Goal: Task Accomplishment & Management: Manage account settings

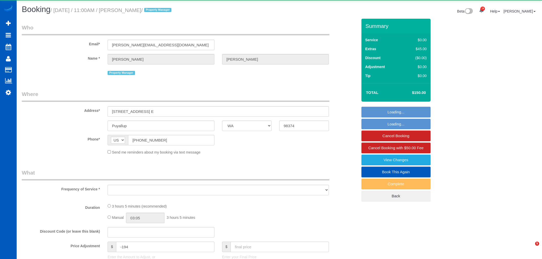
select select "WA"
select select "object:21487"
select select "199"
select select "2501"
select select "4"
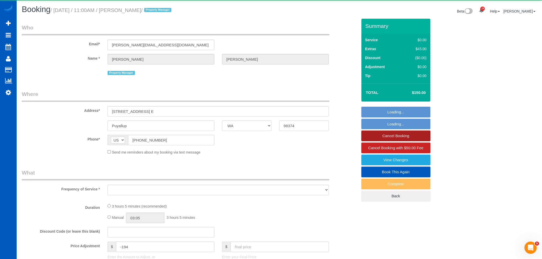
select select "3"
select select "spot120"
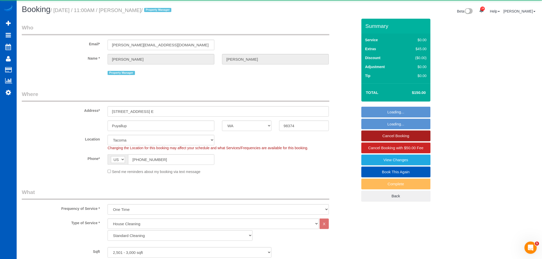
select select "object:21806"
click at [415, 138] on link "Cancel Booking" at bounding box center [395, 136] width 69 height 11
select select "spot126"
select select "2501"
select select "4"
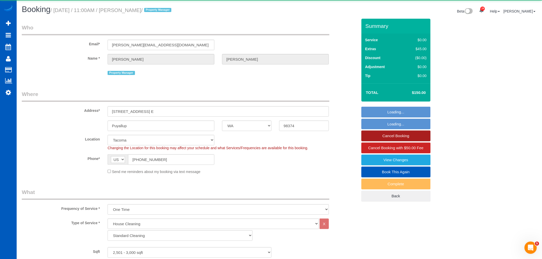
select select "3"
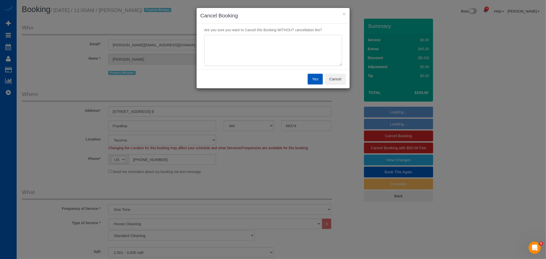
click at [304, 60] on textarea at bounding box center [273, 50] width 138 height 31
type textarea "fridge broke down"
click at [317, 84] on button "Yes" at bounding box center [315, 79] width 15 height 11
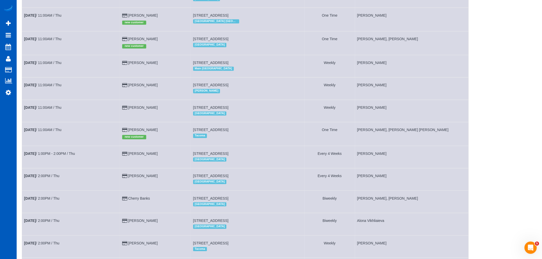
scroll to position [419, 0]
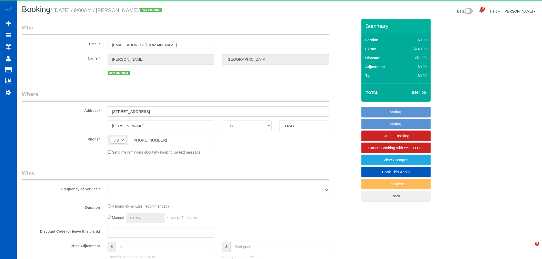
select select "CO"
select select "object:3875"
select select "string:fspay-09e5fecd-98d3-487f-9f3e-c8c9eed6b030"
select select "199"
select select "1501"
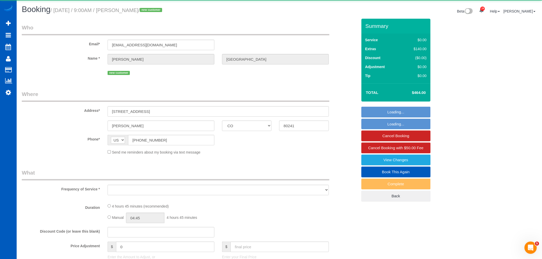
select select "3"
select select "2"
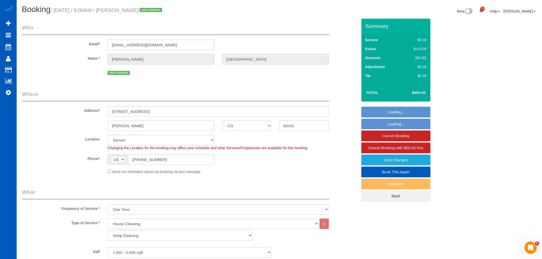
select select "object:4173"
select select "1501"
select select "3"
select select "2"
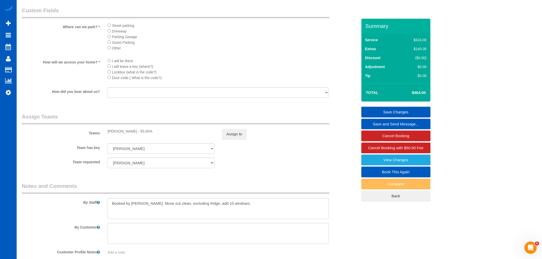
scroll to position [598, 0]
click at [226, 138] on button "Assign to" at bounding box center [234, 132] width 25 height 11
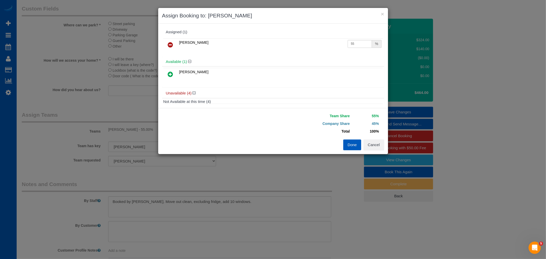
click at [170, 73] on icon at bounding box center [170, 74] width 5 height 6
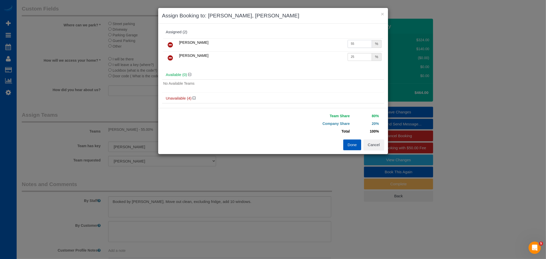
drag, startPoint x: 355, startPoint y: 44, endPoint x: 328, endPoint y: 45, distance: 27.4
click at [328, 45] on tr "Ivanna Markintovych 55 %" at bounding box center [273, 44] width 220 height 13
type input "27"
drag, startPoint x: 357, startPoint y: 57, endPoint x: 329, endPoint y: 50, distance: 29.3
click at [329, 50] on tbody "Ivanna Markintovych 27 % Tamara Serdechna 25 %" at bounding box center [273, 51] width 220 height 26
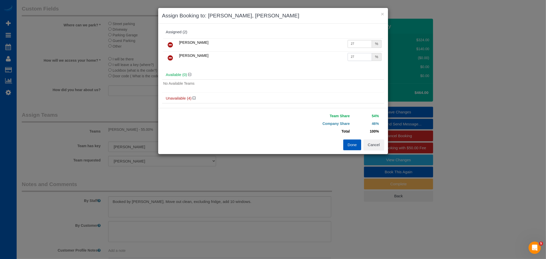
type input "27"
click at [348, 149] on button "Done" at bounding box center [353, 145] width 18 height 11
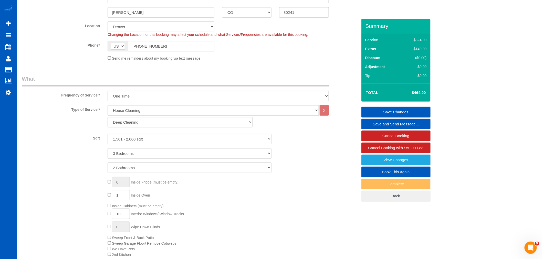
scroll to position [114, 0]
click at [135, 121] on select "Standard Cleaning Deep Cleaning Move In/ Out Cleaning" at bounding box center [180, 122] width 145 height 11
select select "368"
click at [108, 117] on select "Standard Cleaning Deep Cleaning Move In/ Out Cleaning" at bounding box center [180, 122] width 145 height 11
select select "3"
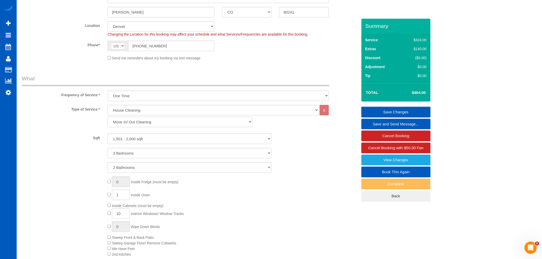
select select "2"
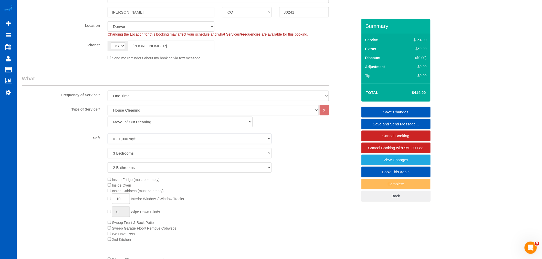
click at [144, 143] on select "0 - 1,000 sqft 1,001 - 1,500 sqft 1,501 - 2,000 sqft 2,001 - 2,500 sqft 2,501 -…" at bounding box center [190, 139] width 164 height 11
select select "1501"
click at [108, 134] on select "0 - 1,000 sqft 1,001 - 1,500 sqft 1,501 - 2,000 sqft 2,001 - 2,500 sqft 2,501 -…" at bounding box center [190, 139] width 164 height 11
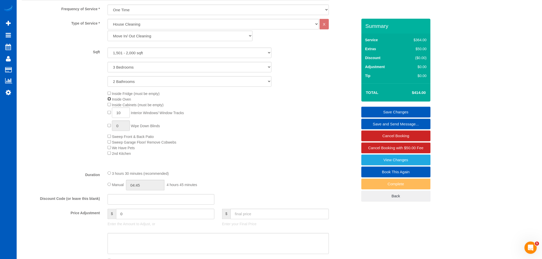
scroll to position [228, 0]
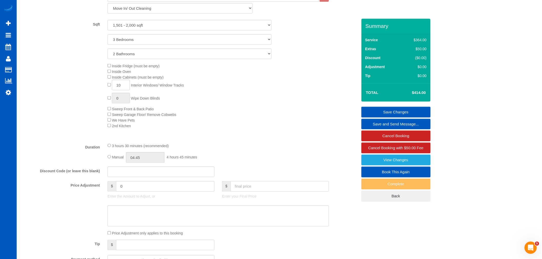
click at [262, 188] on input "text" at bounding box center [280, 186] width 98 height 11
type input "464"
type input "-45"
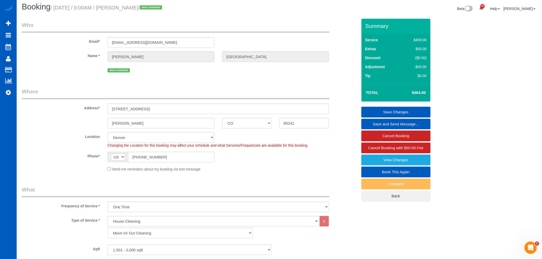
scroll to position [0, 0]
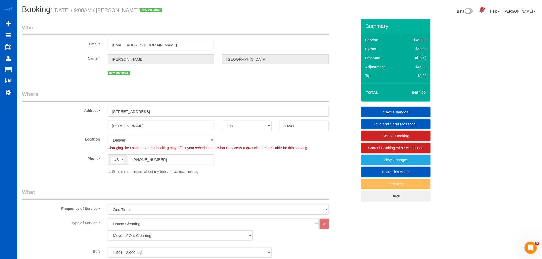
drag, startPoint x: 145, startPoint y: 109, endPoint x: 81, endPoint y: 107, distance: 64.3
click at [81, 107] on div "Address* 2651 E 121st Pl" at bounding box center [190, 103] width 344 height 26
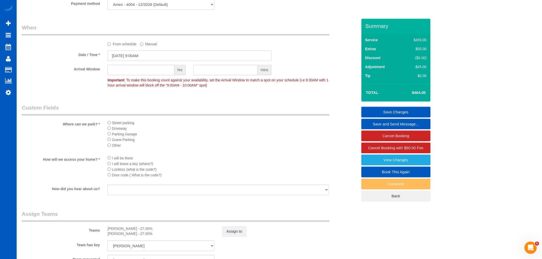
scroll to position [598, 0]
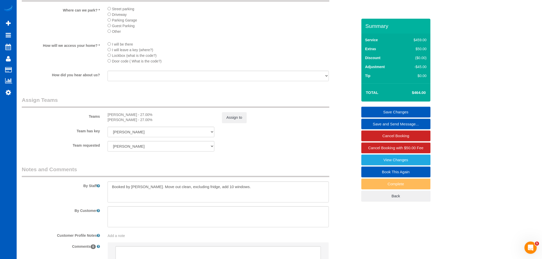
click at [390, 111] on link "Save Changes" at bounding box center [395, 112] width 69 height 11
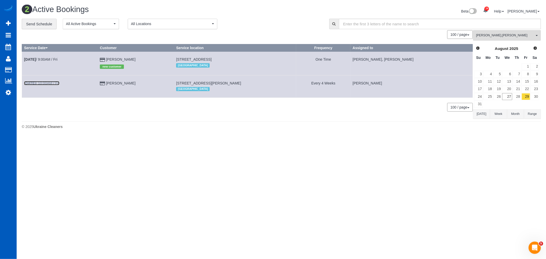
click at [28, 83] on b "Aug 29th" at bounding box center [30, 83] width 12 height 4
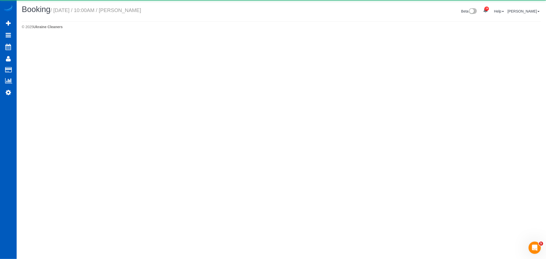
select select "CO"
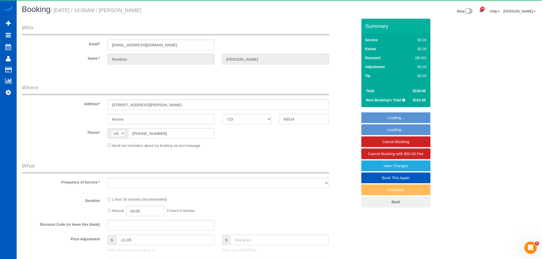
select select "object:5125"
select select "string:fspay-4bbcf20f-942e-4d2b-a93d-5e4914ec0931"
select select "199"
select select "2"
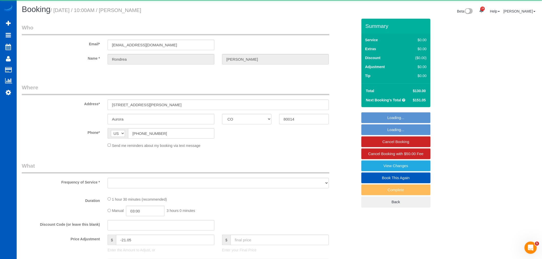
select select "spot16"
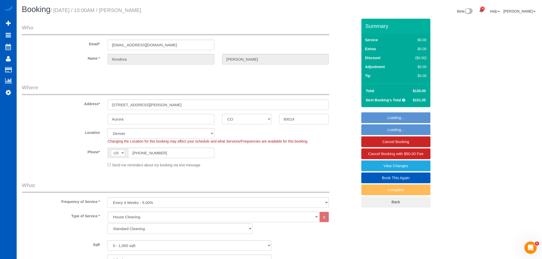
select select "object:5417"
select select "spot23"
select select "2"
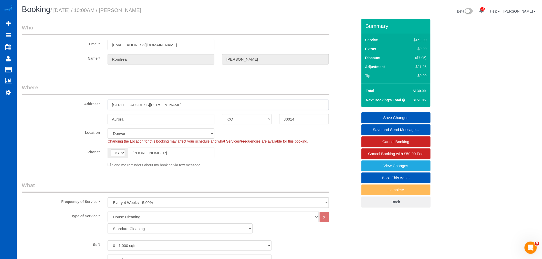
drag, startPoint x: 194, startPoint y: 108, endPoint x: 114, endPoint y: 105, distance: 80.0
click at [104, 109] on div "1925 S Vaughn Way, Apt 323" at bounding box center [218, 105] width 229 height 11
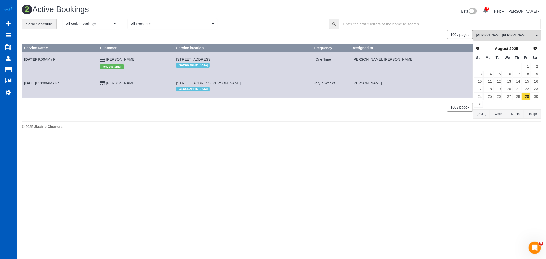
click at [55, 57] on td "Aug 29th / 9:00AM / Fri" at bounding box center [60, 64] width 76 height 24
click at [47, 61] on link "Aug 29th / 9:00AM / Fri" at bounding box center [40, 59] width 33 height 4
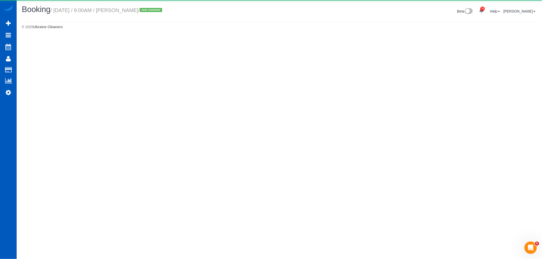
select select "CO"
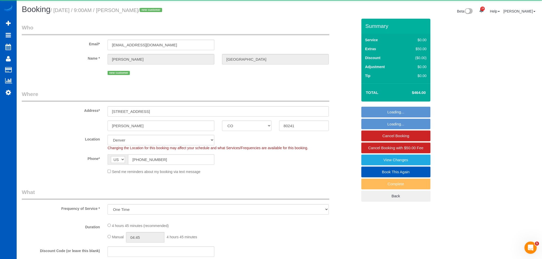
select select "object:6370"
select select "199"
select select "1501"
select select "3"
select select "2"
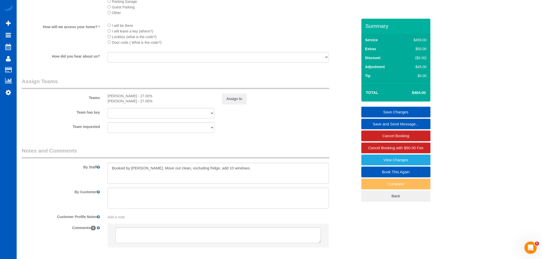
scroll to position [536, 0]
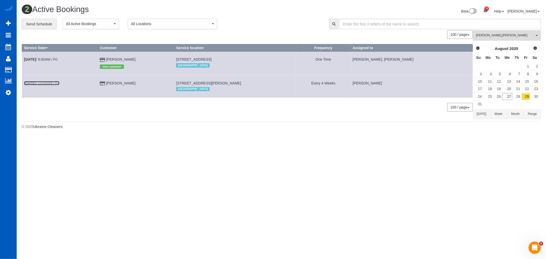
click at [52, 85] on link "Aug 29th / 10:00AM / Fri" at bounding box center [41, 83] width 35 height 4
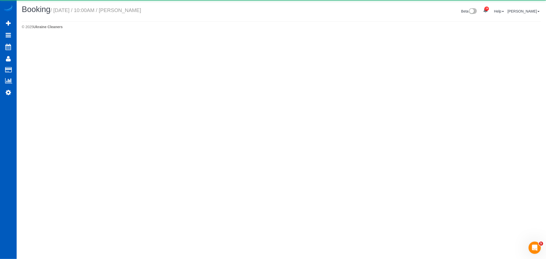
select select "CO"
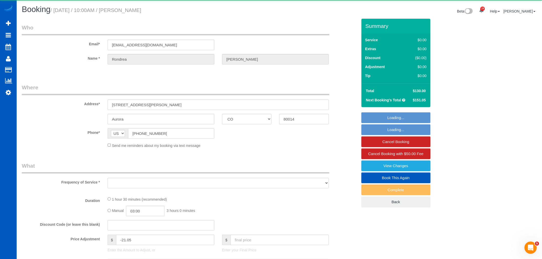
select select "object:7388"
select select "string:fspay-4bbcf20f-942e-4d2b-a93d-5e4914ec0931"
select select "199"
select select "2"
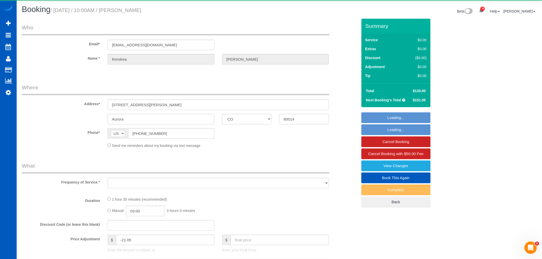
select select "spot37"
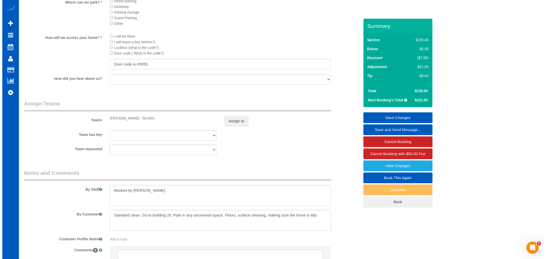
scroll to position [626, 0]
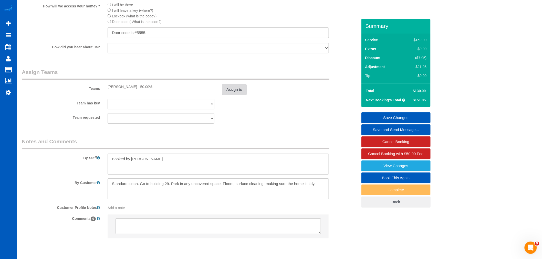
click at [236, 95] on button "Assign to" at bounding box center [234, 89] width 25 height 11
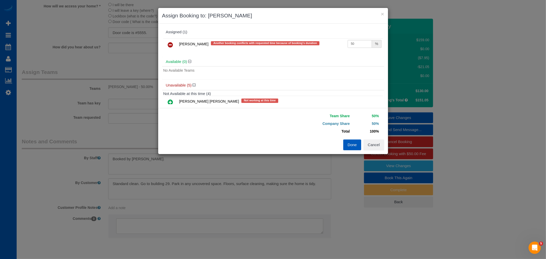
click at [167, 43] on link at bounding box center [171, 45] width 12 height 10
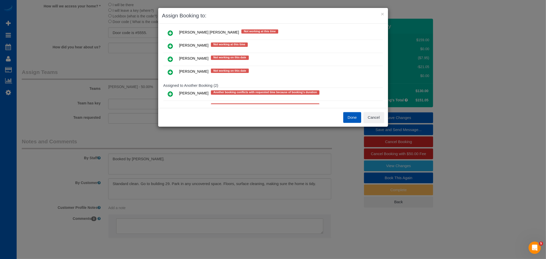
scroll to position [76, 0]
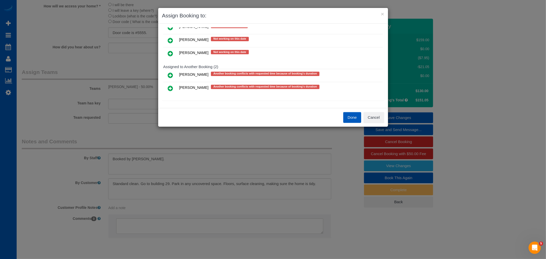
click at [173, 78] on link at bounding box center [171, 75] width 12 height 10
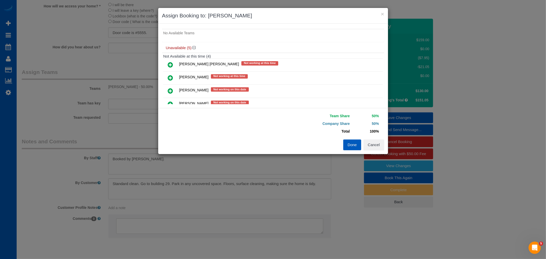
scroll to position [0, 0]
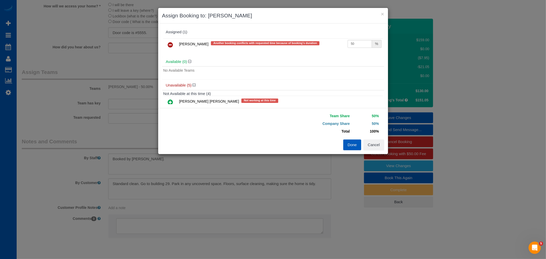
click at [167, 44] on link at bounding box center [171, 45] width 12 height 10
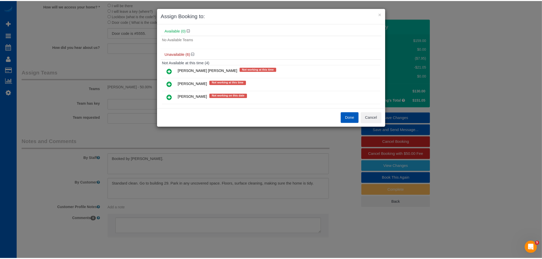
scroll to position [28, 0]
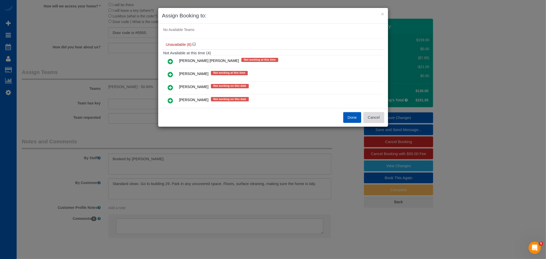
click at [380, 115] on button "Cancel" at bounding box center [374, 117] width 21 height 11
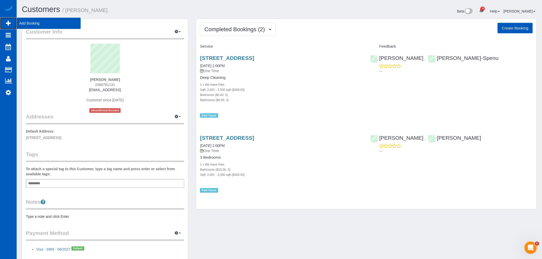
click at [23, 26] on span "Add Booking" at bounding box center [49, 23] width 64 height 12
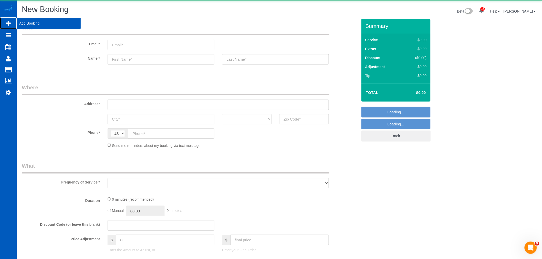
select select "object:13282"
select select "199"
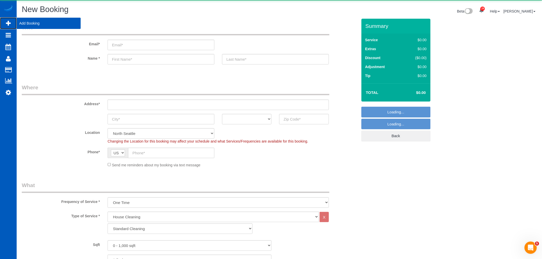
select select "object:13542"
click at [132, 106] on input "text" at bounding box center [218, 105] width 221 height 11
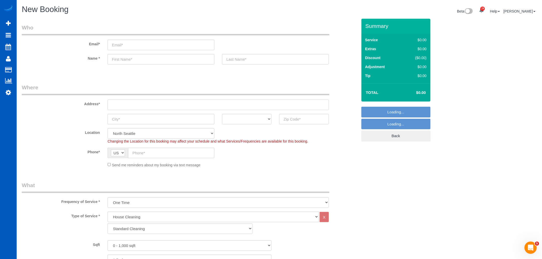
paste input "15631 Ash Way d404Lynnwood, WA 98087"
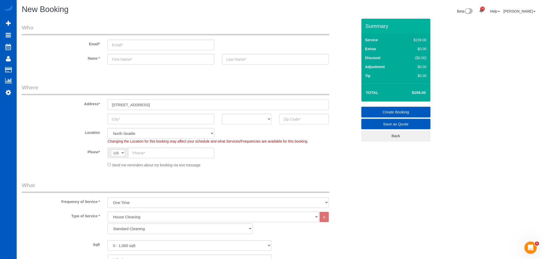
drag, startPoint x: 195, startPoint y: 105, endPoint x: 175, endPoint y: 106, distance: 19.2
click at [175, 106] on input "15631 Ash Way d404Lynnwood, WA 98087" at bounding box center [218, 105] width 221 height 11
type input "15631 Ash Way d404Lynnwood, WA"
click at [312, 122] on input "text" at bounding box center [303, 119] width 49 height 11
paste input "98087"
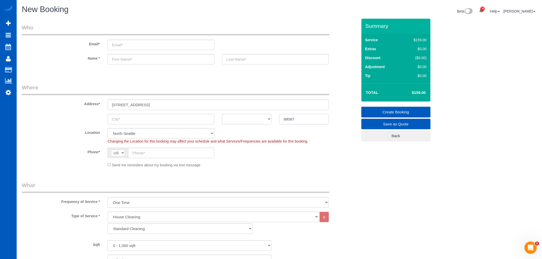
type input "98087"
select select "7"
drag, startPoint x: 166, startPoint y: 104, endPoint x: 148, endPoint y: 106, distance: 18.3
click at [148, 106] on input "15631 Ash Way d404Lynnwood, WA" at bounding box center [218, 105] width 221 height 11
select select "object:13631"
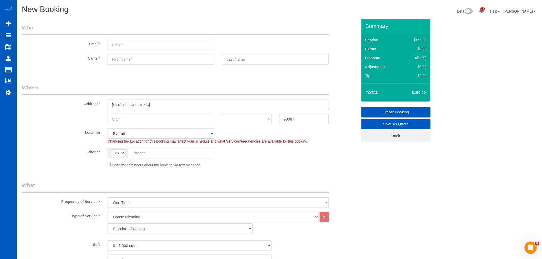
type input "15631 Ash Way d404, WA"
click at [136, 114] on input "text" at bounding box center [161, 119] width 107 height 11
paste input "Lynnwood"
type input "Lynnwood"
drag, startPoint x: 148, startPoint y: 105, endPoint x: 140, endPoint y: 105, distance: 7.9
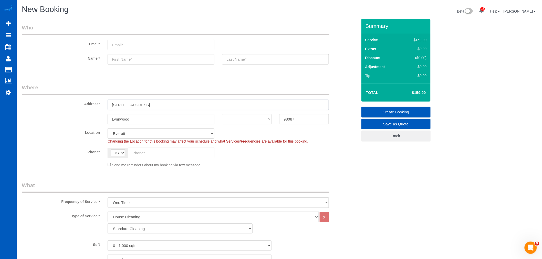
click at [140, 105] on input "15631 Ash Way d404, WA" at bounding box center [218, 105] width 221 height 11
click at [170, 102] on input "15631 Ash Way d404, WA" at bounding box center [218, 105] width 221 height 11
click at [258, 124] on select "AK AL AR AZ CA CO CT DC DE FL GA HI IA ID IL IN KS KY LA MA MD ME MI MN MO MS M…" at bounding box center [246, 119] width 49 height 11
select select "WA"
click at [222, 114] on select "AK AL AR AZ CA CO CT DC DE FL GA HI IA ID IL IN KS KY LA MA MD ME MI MN MO MS M…" at bounding box center [246, 119] width 49 height 11
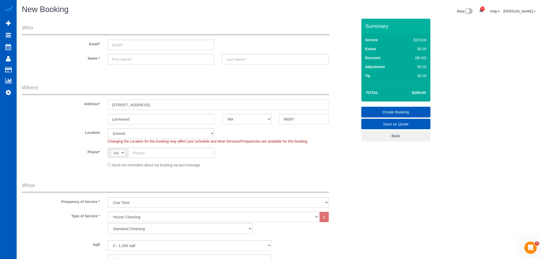
drag, startPoint x: 162, startPoint y: 108, endPoint x: 148, endPoint y: 110, distance: 14.5
click at [148, 110] on input "15631 Ash Way d404, WA" at bounding box center [218, 105] width 221 height 11
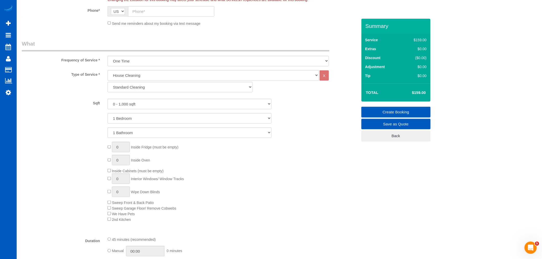
scroll to position [142, 0]
type input "15631 Ash Way d404"
click at [138, 89] on select "Standard Cleaning Deep Cleaning Move In/ Out Cleaning" at bounding box center [180, 86] width 145 height 11
click at [108, 82] on select "Standard Cleaning Deep Cleaning Move In/ Out Cleaning" at bounding box center [180, 86] width 145 height 11
click at [133, 118] on select "1 Bedroom 2 Bedrooms 3 Bedrooms 4 Bedrooms 5 Bedrooms 6 Bedrooms 7 Bedrooms" at bounding box center [190, 118] width 164 height 11
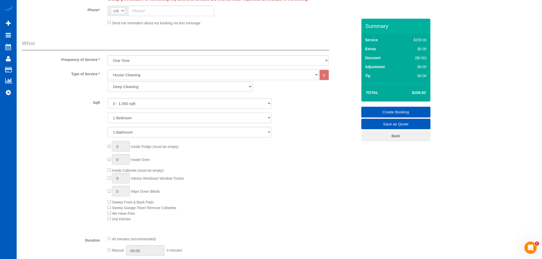
click at [133, 118] on select "1 Bedroom 2 Bedrooms 3 Bedrooms 4 Bedrooms 5 Bedrooms 6 Bedrooms 7 Bedrooms" at bounding box center [190, 118] width 164 height 11
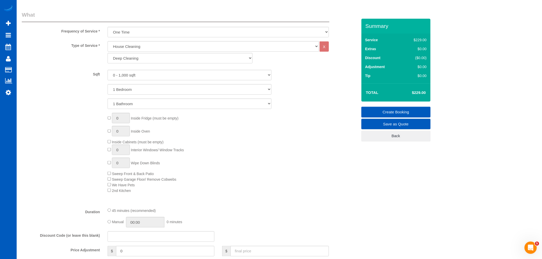
click at [244, 175] on div "0 Inside Fridge (must be empty) 0 Inside Oven Inside Cabinets (must be empty) 0…" at bounding box center [232, 153] width 257 height 80
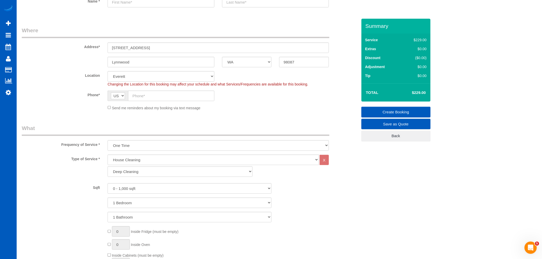
scroll to position [57, 0]
click at [144, 148] on select "One Time Weekly - 15.00% Every 2 Weeks - 10.00% Every 4 Weeks - 5.00% Every 2 M…" at bounding box center [218, 146] width 221 height 11
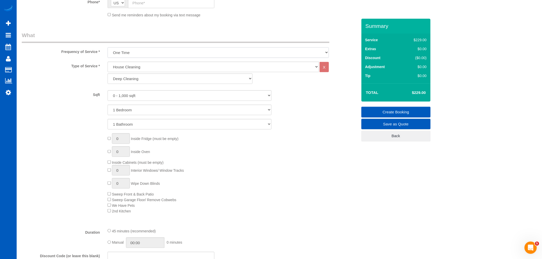
scroll to position [142, 0]
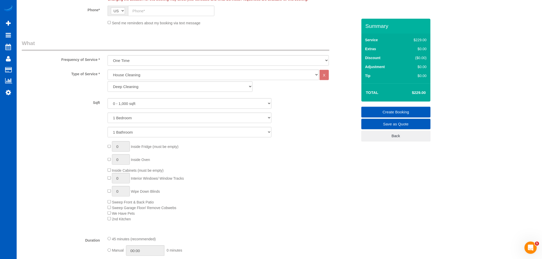
click at [428, 94] on div "Total $229.00" at bounding box center [395, 93] width 69 height 18
drag, startPoint x: 426, startPoint y: 94, endPoint x: 392, endPoint y: 97, distance: 34.0
click at [392, 97] on tr "Total $229.00" at bounding box center [396, 92] width 64 height 13
click at [135, 86] on select "Standard Cleaning Deep Cleaning Move In/ Out Cleaning" at bounding box center [180, 86] width 145 height 11
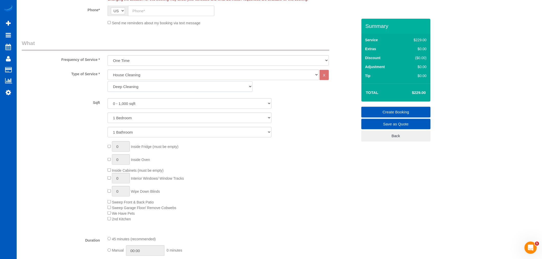
click at [135, 86] on select "Standard Cleaning Deep Cleaning Move In/ Out Cleaning" at bounding box center [180, 86] width 145 height 11
click at [418, 97] on td "$229.00" at bounding box center [411, 92] width 33 height 13
click at [254, 155] on div "0 Inside Fridge (must be empty) 0 Inside Oven Inside Cabinets (must be empty) 0…" at bounding box center [232, 181] width 257 height 80
click at [162, 88] on select "Standard Cleaning Deep Cleaning Move In/ Out Cleaning" at bounding box center [180, 86] width 145 height 11
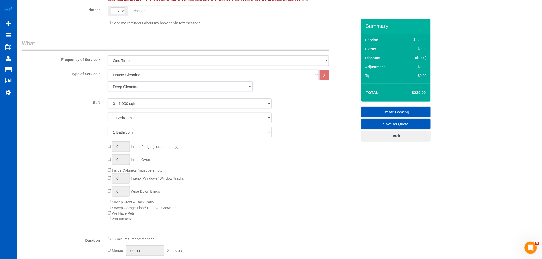
click at [138, 88] on select "Standard Cleaning Deep Cleaning Move In/ Out Cleaning" at bounding box center [180, 86] width 145 height 11
click at [138, 87] on select "Standard Cleaning Deep Cleaning Move In/ Out Cleaning" at bounding box center [180, 86] width 145 height 11
select select "366"
click at [108, 82] on select "Standard Cleaning Deep Cleaning Move In/ Out Cleaning" at bounding box center [180, 86] width 145 height 11
click at [117, 87] on select "Standard Cleaning Deep Cleaning Move In/ Out Cleaning" at bounding box center [180, 86] width 145 height 11
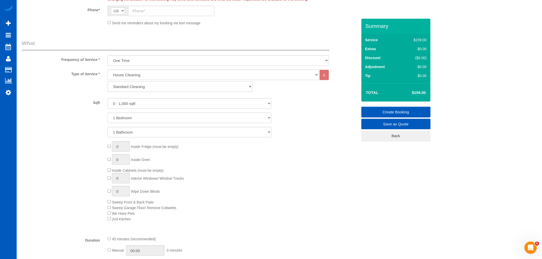
click at [117, 87] on select "Standard Cleaning Deep Cleaning Move In/ Out Cleaning" at bounding box center [180, 86] width 145 height 11
click at [123, 86] on select "Standard Cleaning Deep Cleaning Move In/ Out Cleaning" at bounding box center [180, 86] width 145 height 11
click at [131, 89] on select "Standard Cleaning Deep Cleaning Move In/ Out Cleaning" at bounding box center [180, 86] width 145 height 11
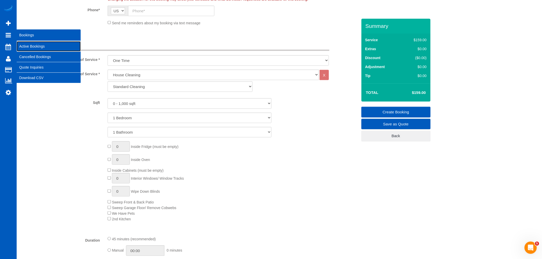
click at [25, 43] on link "Active Bookings" at bounding box center [49, 46] width 64 height 10
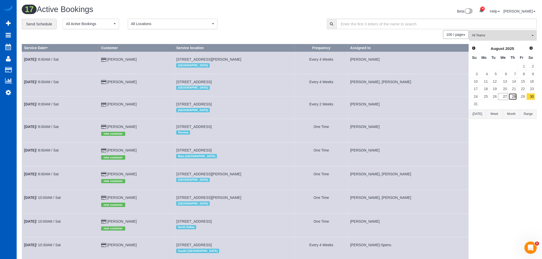
click at [510, 98] on link "28" at bounding box center [513, 96] width 8 height 7
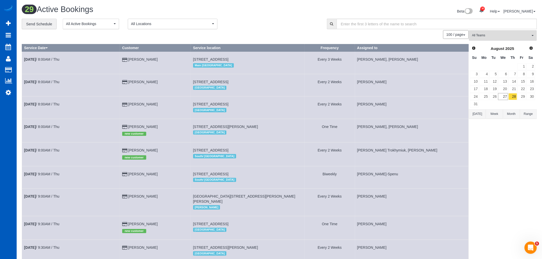
click at [504, 37] on span "All Teams" at bounding box center [501, 35] width 58 height 4
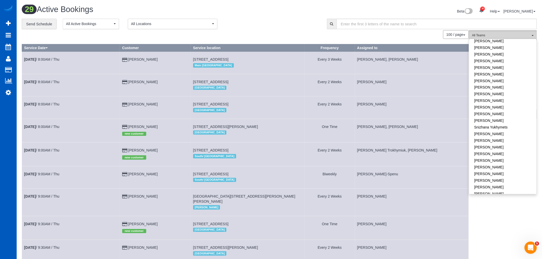
click at [505, 35] on span "All Teams" at bounding box center [501, 35] width 58 height 4
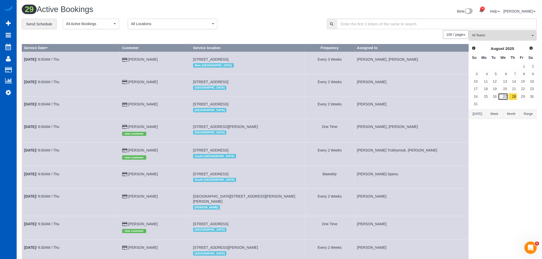
click at [501, 99] on link "27" at bounding box center [503, 96] width 10 height 7
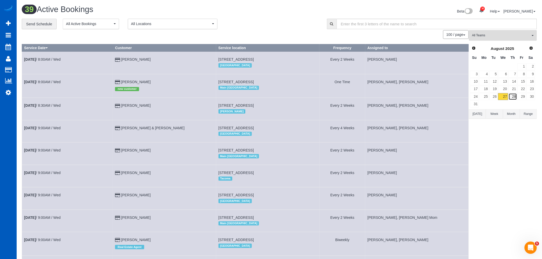
click at [512, 98] on link "28" at bounding box center [513, 96] width 8 height 7
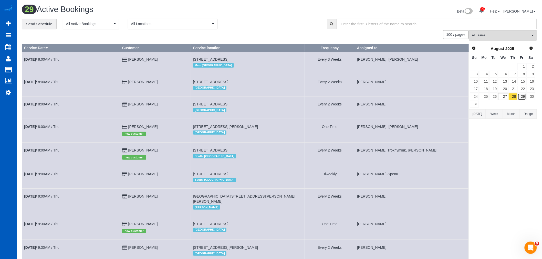
click at [521, 98] on link "29" at bounding box center [522, 96] width 8 height 7
click at [516, 98] on link "28" at bounding box center [513, 96] width 8 height 7
click at [507, 98] on link "27" at bounding box center [503, 96] width 10 height 7
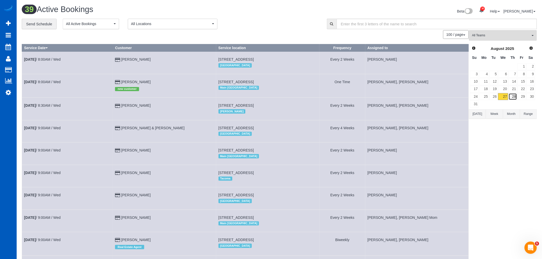
click at [511, 98] on link "28" at bounding box center [513, 96] width 8 height 7
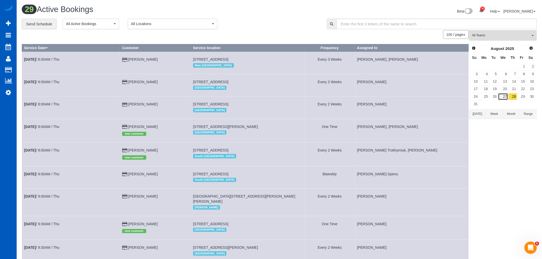
click at [505, 98] on link "27" at bounding box center [503, 96] width 10 height 7
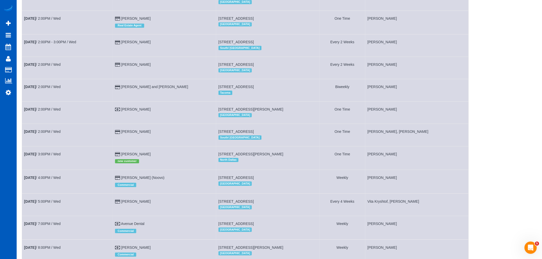
scroll to position [737, 0]
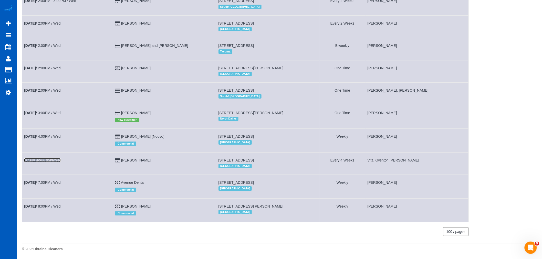
click at [47, 158] on link "Aug 27th / 5:00PM / Wed" at bounding box center [42, 160] width 37 height 4
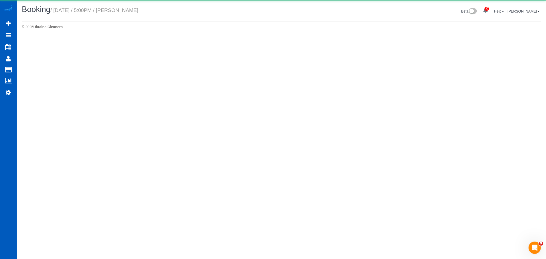
select select "WA"
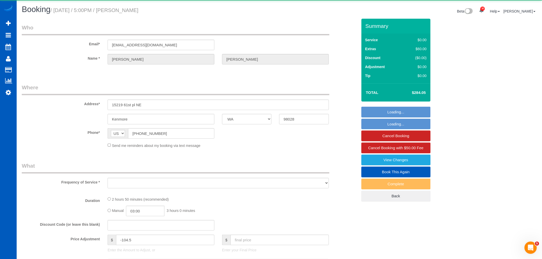
select select "string:fspay-321b31e2-4c48-40af-9d5e-d25a835aa0e8"
select select "object:19097"
select select "199"
select select "3001"
select select "3"
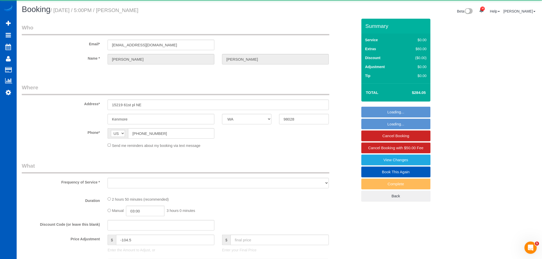
select select "3"
select select "spot48"
select select "number:8"
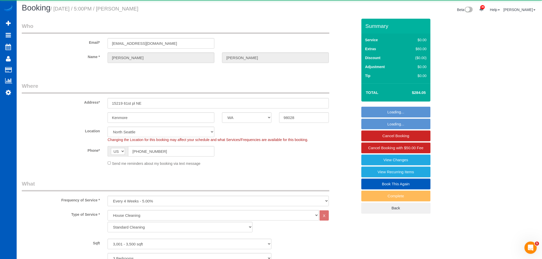
scroll to position [28, 0]
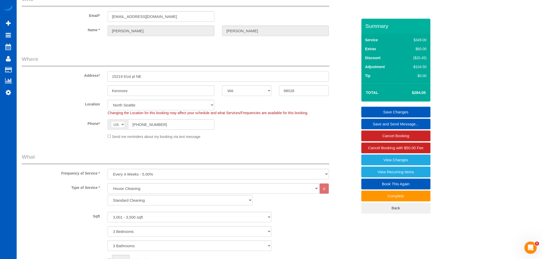
drag, startPoint x: 151, startPoint y: 76, endPoint x: 99, endPoint y: 73, distance: 52.6
click at [99, 73] on div "Address* 15219 61st pl NE" at bounding box center [190, 68] width 344 height 26
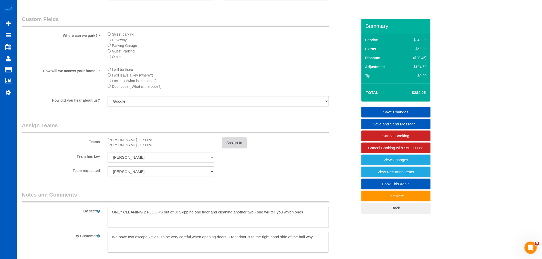
scroll to position [637, 0]
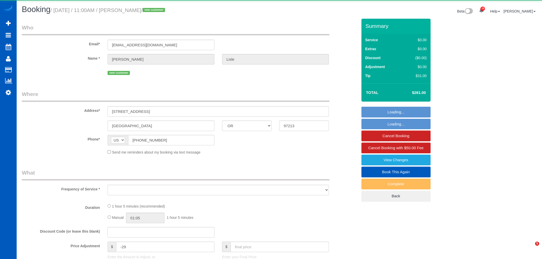
select select "OR"
select select "object:12714"
select select "199"
select select "1001"
select select "2"
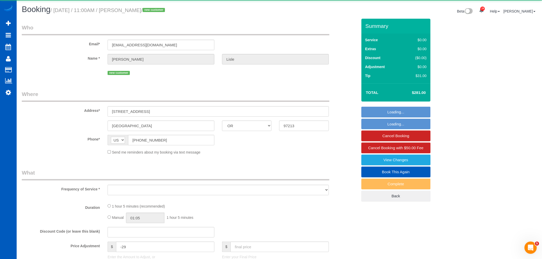
select select "spot33"
select select "number:8"
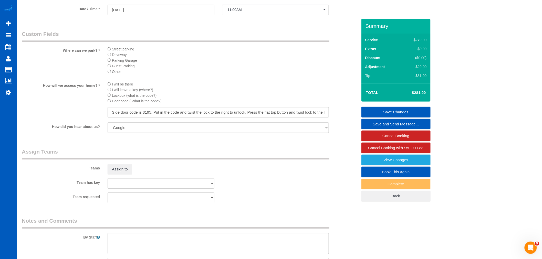
scroll to position [626, 0]
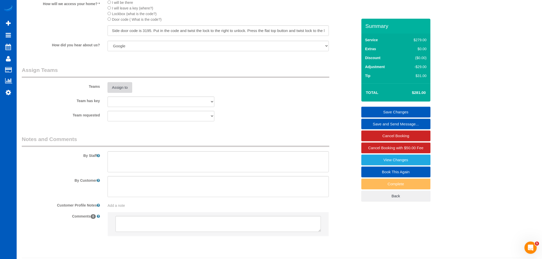
click at [119, 89] on button "Assign to" at bounding box center [120, 87] width 25 height 11
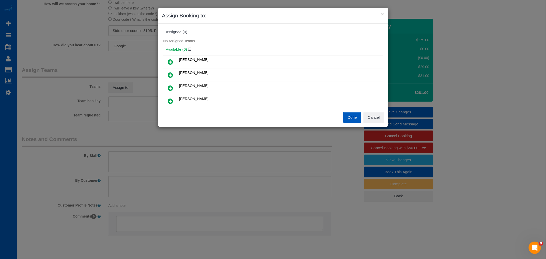
click at [168, 73] on icon at bounding box center [170, 75] width 5 height 6
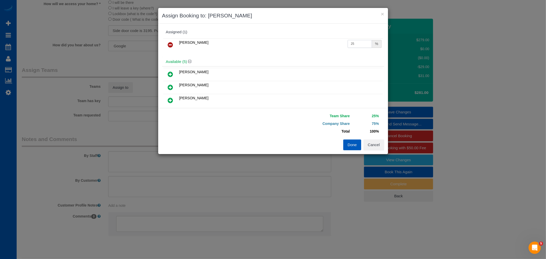
drag, startPoint x: 355, startPoint y: 47, endPoint x: 313, endPoint y: 48, distance: 42.0
click at [313, 48] on tr "Mariia Syrotiuk 25 %" at bounding box center [273, 44] width 220 height 13
type input "55"
click at [354, 149] on button "Done" at bounding box center [353, 145] width 18 height 11
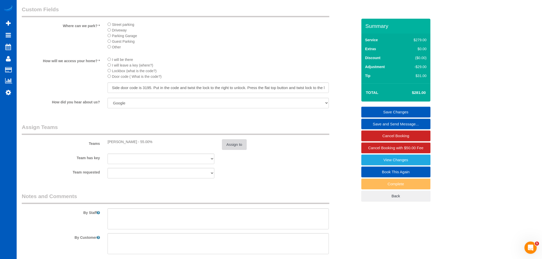
scroll to position [569, 0]
click at [393, 111] on link "Save Changes" at bounding box center [395, 112] width 69 height 11
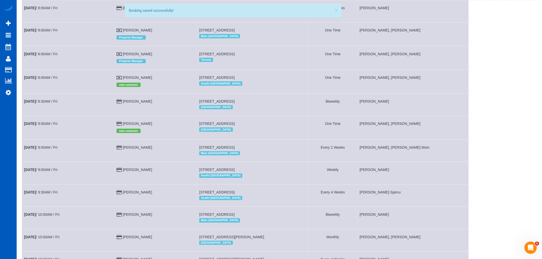
scroll to position [0, 0]
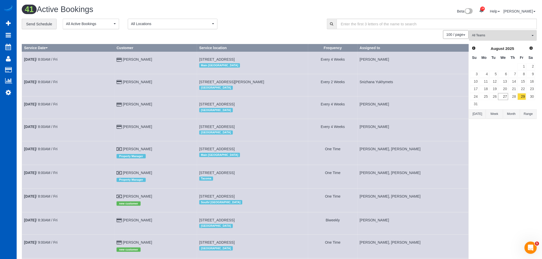
click at [503, 39] on button "All Teams" at bounding box center [503, 35] width 68 height 11
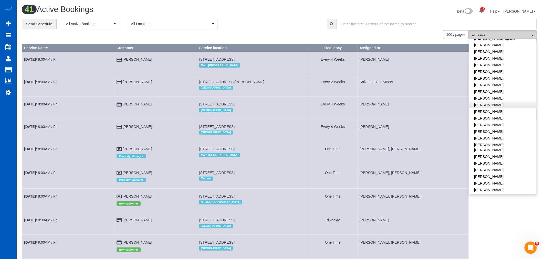
scroll to position [171, 0]
click at [491, 113] on link "[PERSON_NAME]" at bounding box center [502, 116] width 67 height 7
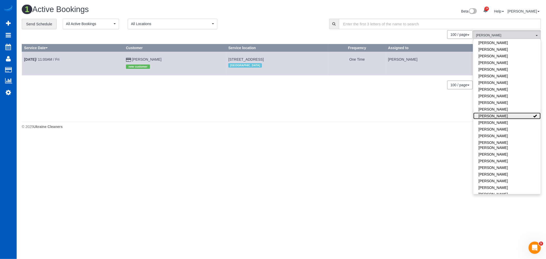
click at [491, 113] on link "[PERSON_NAME]" at bounding box center [507, 116] width 67 height 7
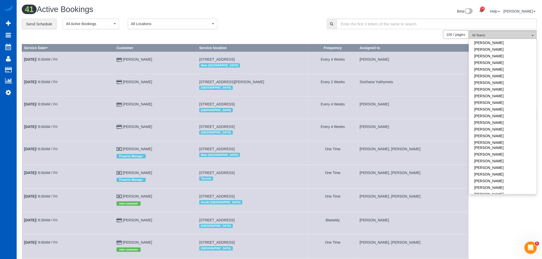
click at [482, 32] on button "All Teams" at bounding box center [503, 35] width 68 height 11
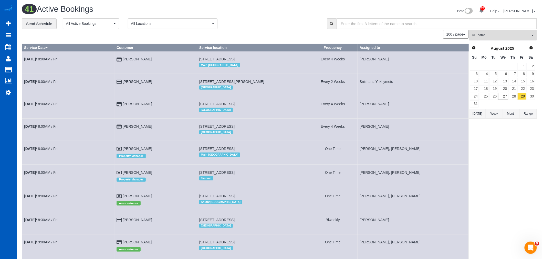
scroll to position [0, 0]
click at [503, 29] on input "text" at bounding box center [437, 24] width 200 height 11
click at [529, 94] on link "30" at bounding box center [531, 96] width 8 height 7
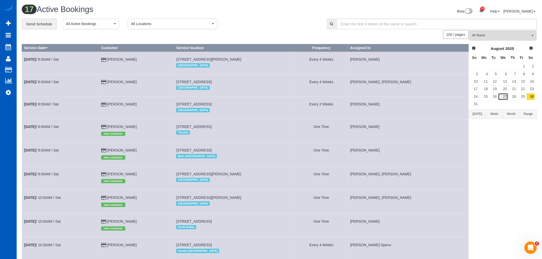
click at [508, 100] on link "27" at bounding box center [503, 96] width 10 height 7
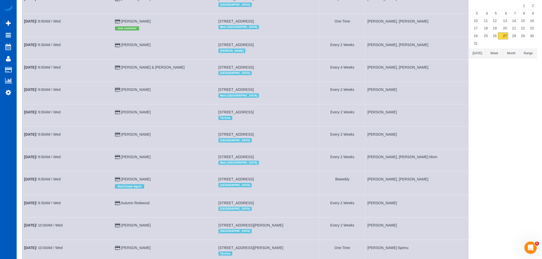
scroll to position [737, 0]
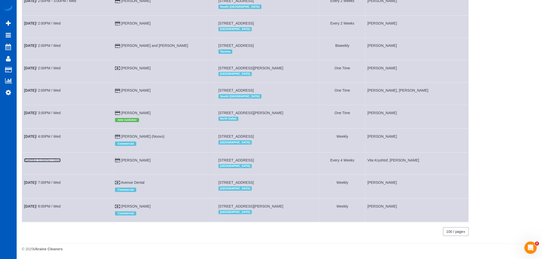
click at [50, 160] on link "Aug 27th / 5:00PM / Wed" at bounding box center [42, 160] width 37 height 4
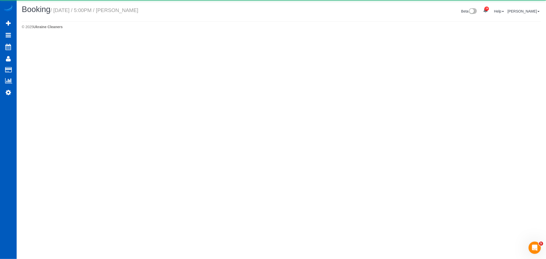
select select "WA"
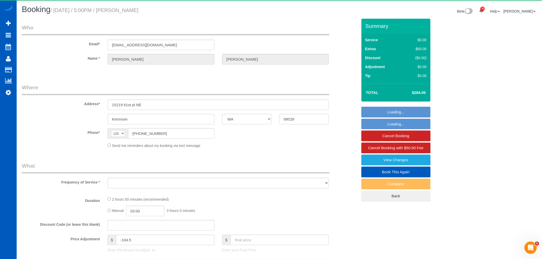
select select "object:15515"
select select "string:fspay-321b31e2-4c48-40af-9d5e-d25a835aa0e8"
select select "199"
select select "3001"
select select "3"
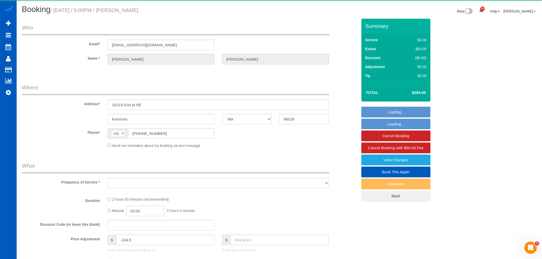
select select "3"
select select "number:8"
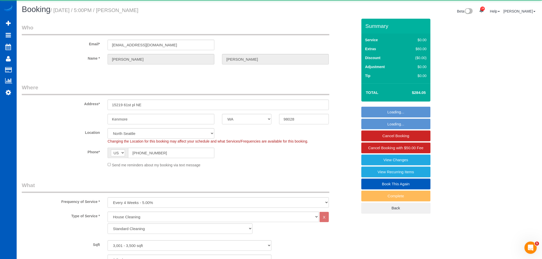
select select "object:15771"
select select "spot46"
select select "3001"
select select "3"
